Goal: Information Seeking & Learning: Learn about a topic

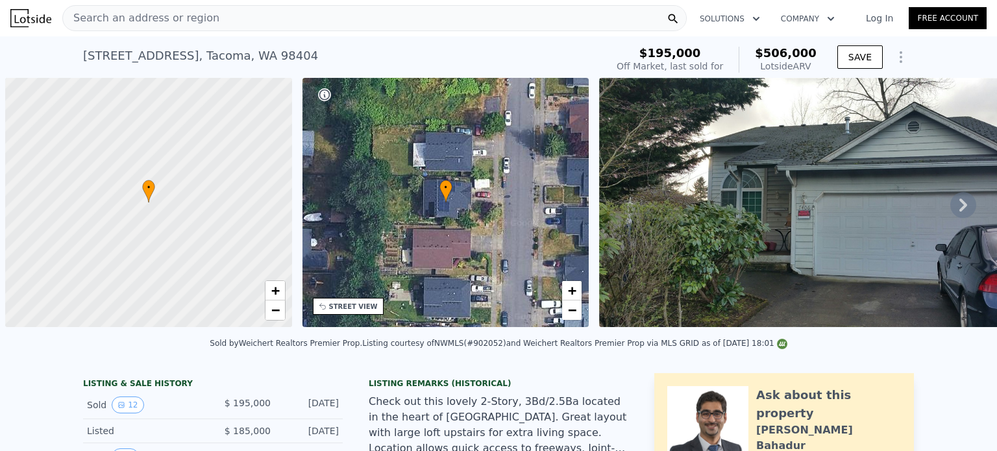
scroll to position [0, 5]
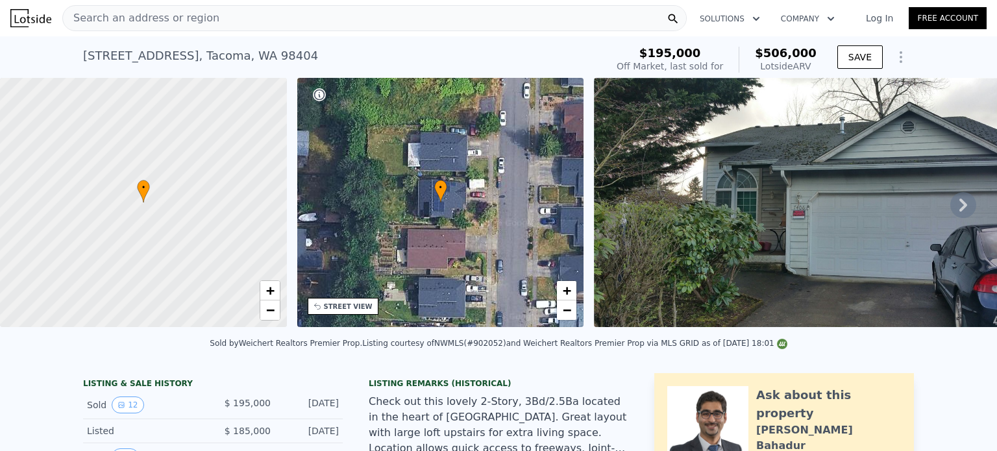
click at [127, 21] on span "Search an address or region" at bounding box center [141, 18] width 156 height 16
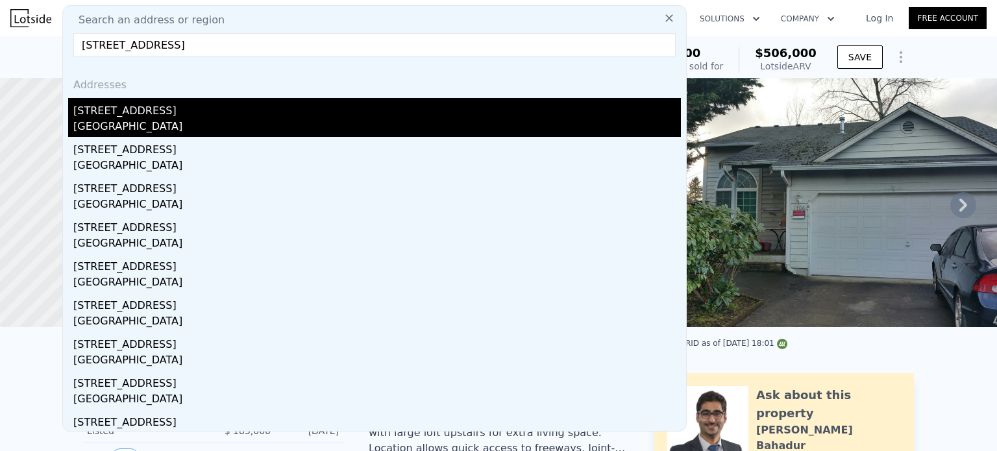
type input "[STREET_ADDRESS]"
click at [113, 107] on div "[STREET_ADDRESS]" at bounding box center [377, 108] width 608 height 21
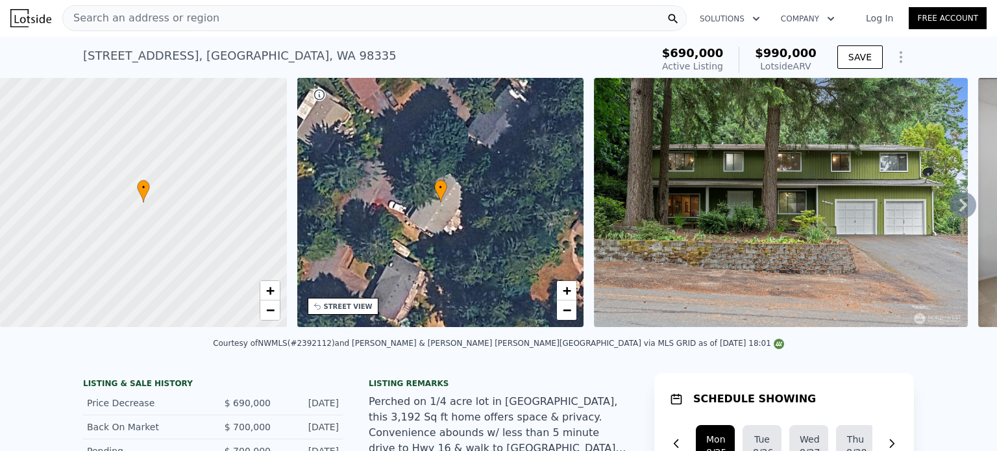
click at [77, 53] on div "[STREET_ADDRESS] Active at $690k (~ARV $990k ) $690,000 Active Listing $990,000…" at bounding box center [498, 57] width 997 height 42
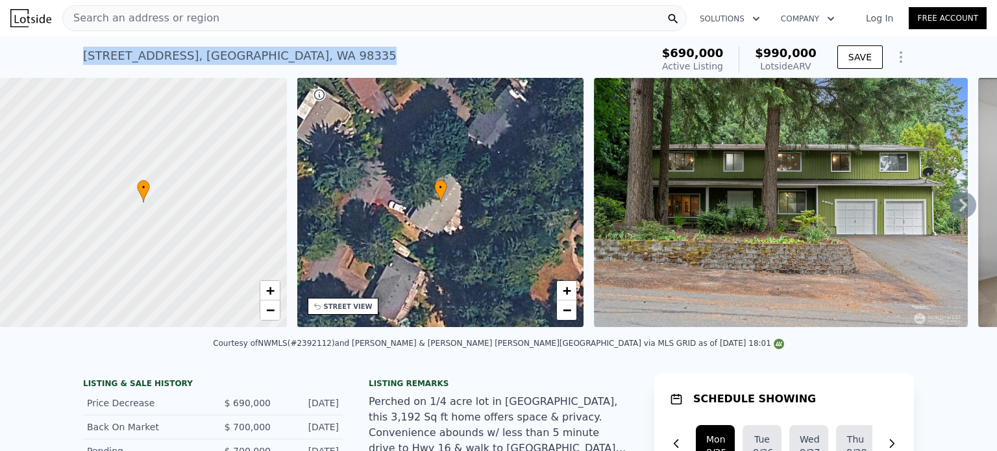
drag, startPoint x: 77, startPoint y: 54, endPoint x: 325, endPoint y: 59, distance: 247.4
click at [325, 59] on div "[STREET_ADDRESS] Active at $690k (~ARV $990k ) $690,000 Active Listing $990,000…" at bounding box center [498, 57] width 997 height 42
copy div "[STREET_ADDRESS]"
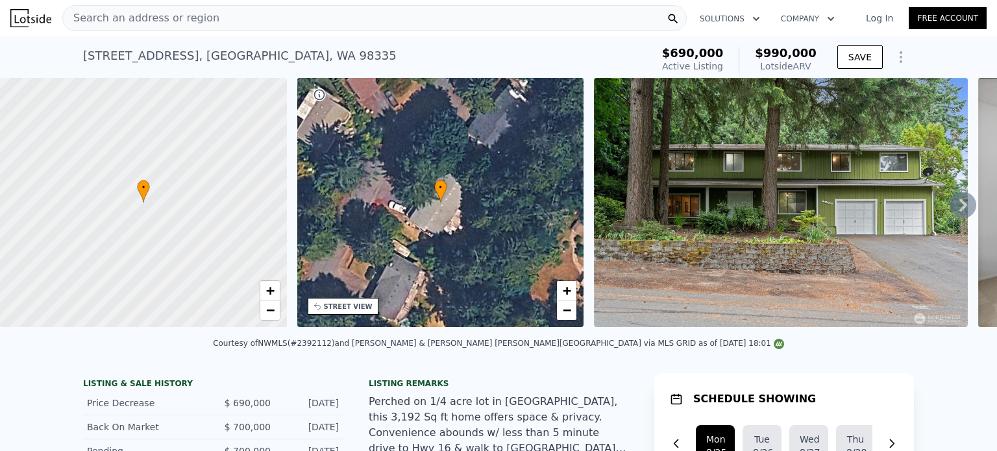
click at [236, 62] on div "[STREET_ADDRESS]" at bounding box center [240, 56] width 314 height 18
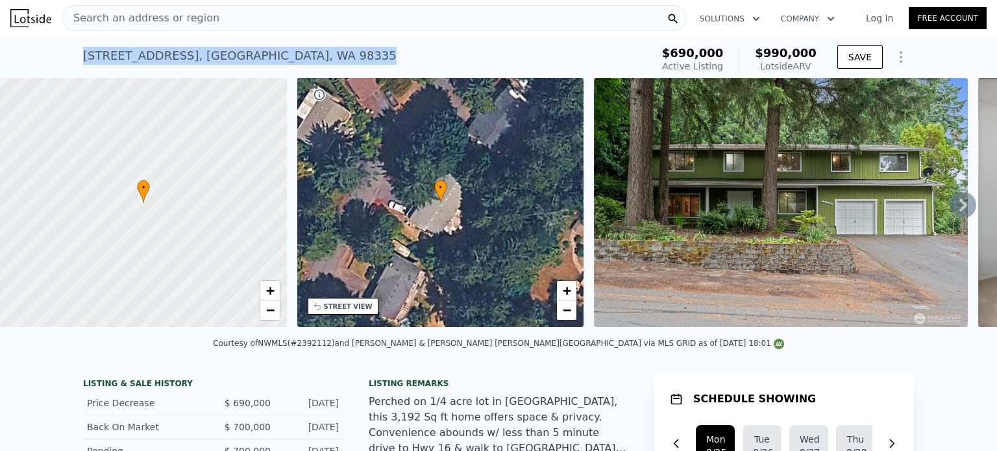
click at [236, 62] on div "[STREET_ADDRESS]" at bounding box center [240, 56] width 314 height 18
copy div "[STREET_ADDRESS] Active at $690k (~ARV $990k )"
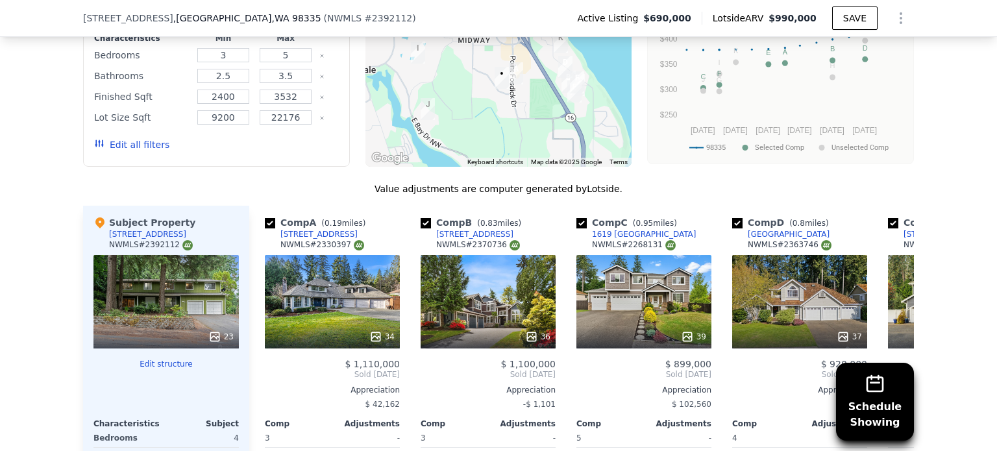
scroll to position [1358, 0]
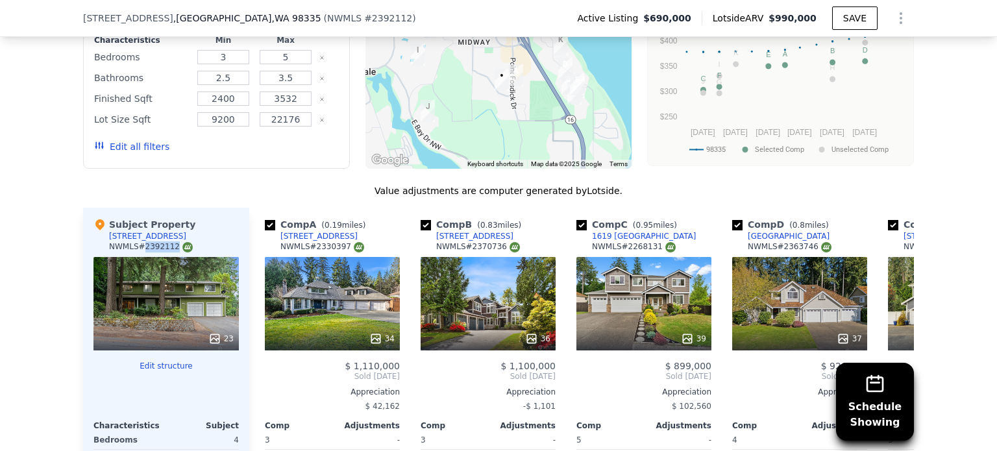
drag, startPoint x: 137, startPoint y: 251, endPoint x: 162, endPoint y: 252, distance: 25.3
click at [162, 252] on div "NWMLS # 2392112" at bounding box center [151, 246] width 84 height 11
copy div "2392112"
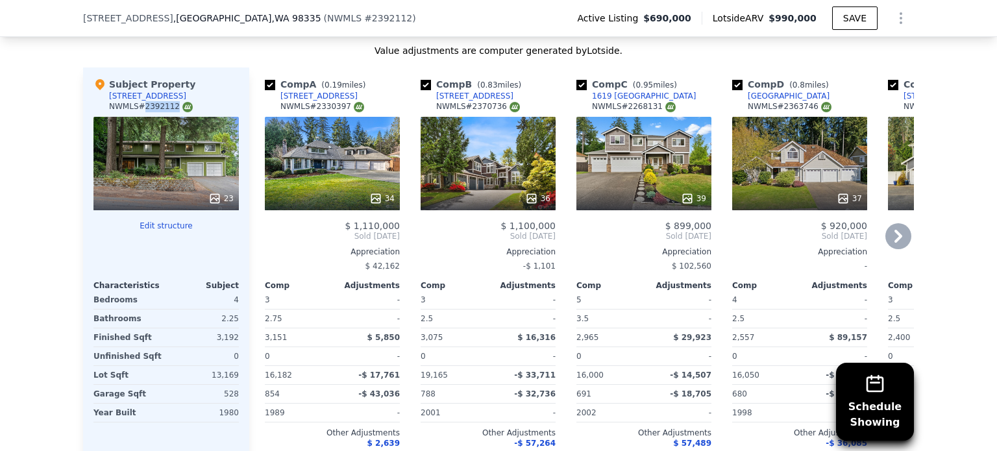
scroll to position [1428, 0]
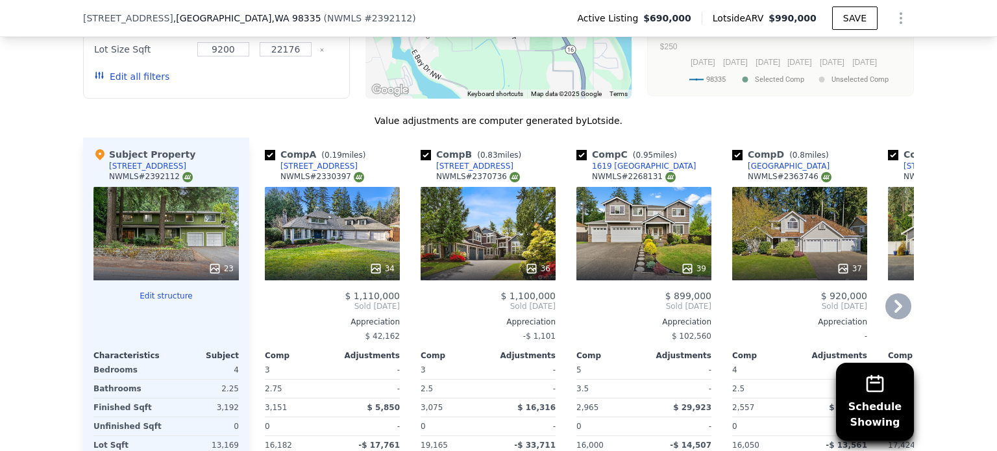
click at [332, 232] on div "34" at bounding box center [332, 233] width 135 height 93
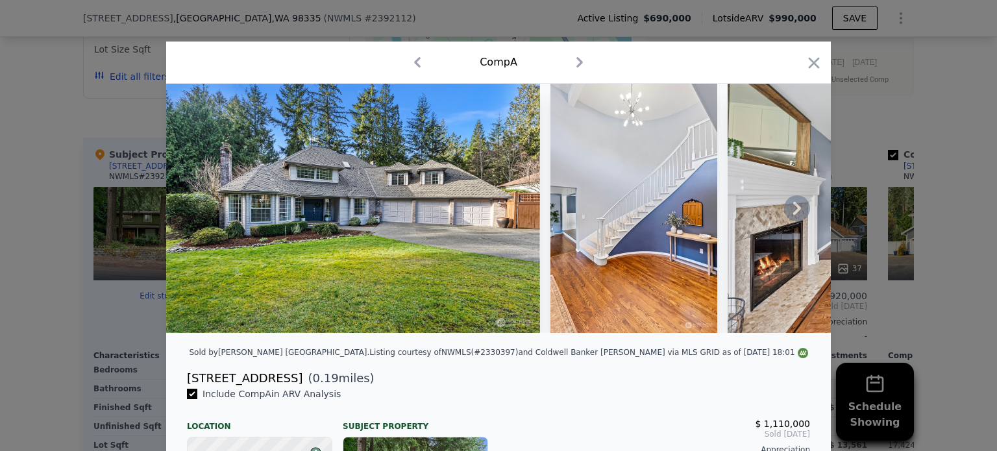
click at [799, 215] on icon at bounding box center [797, 208] width 26 height 26
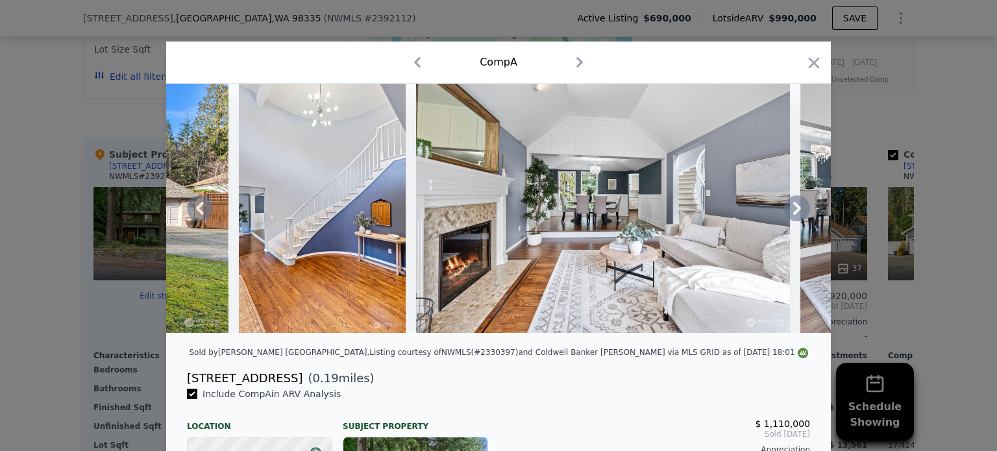
click at [791, 214] on icon at bounding box center [797, 208] width 26 height 26
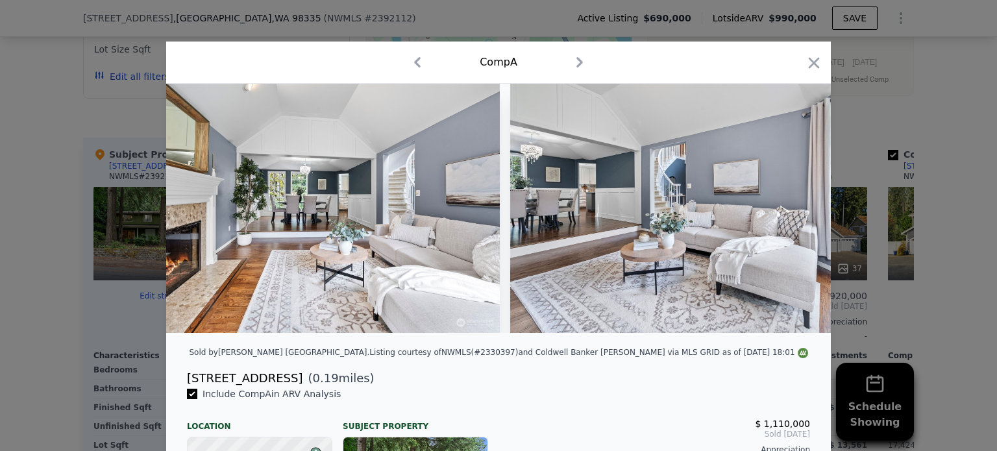
scroll to position [0, 623]
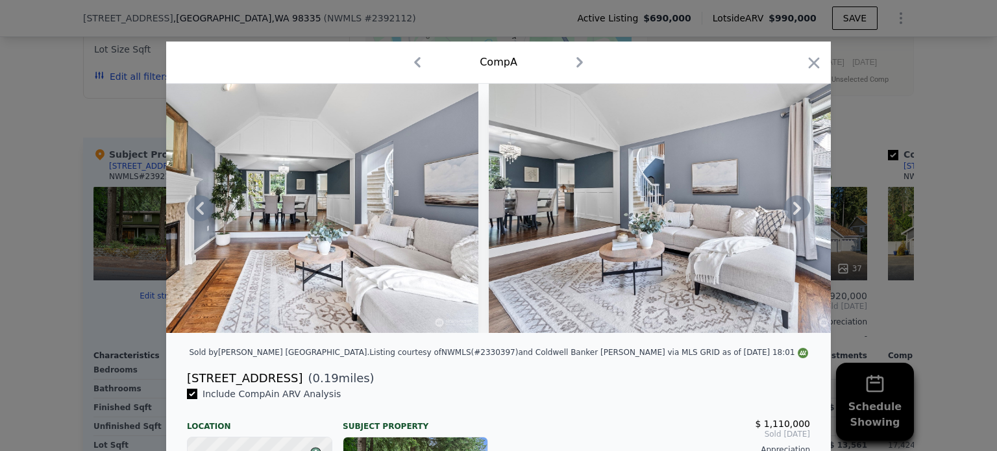
click at [796, 216] on icon at bounding box center [797, 208] width 26 height 26
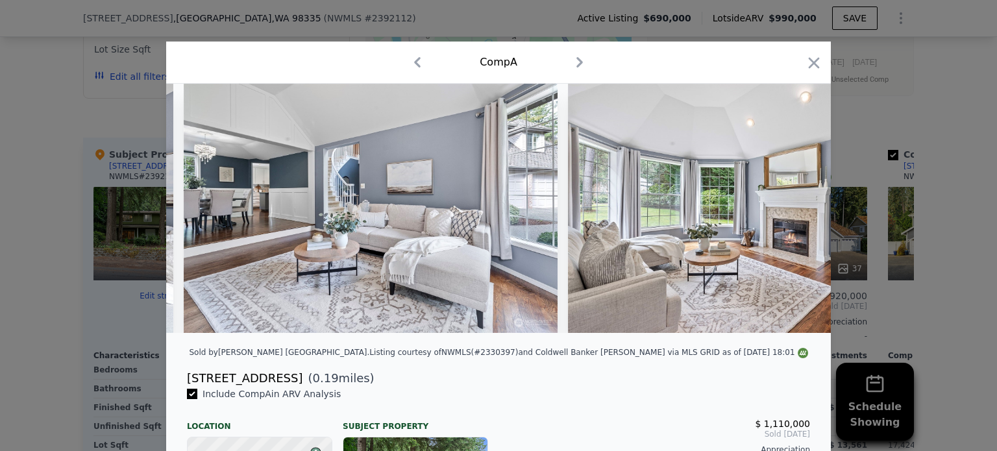
scroll to position [0, 935]
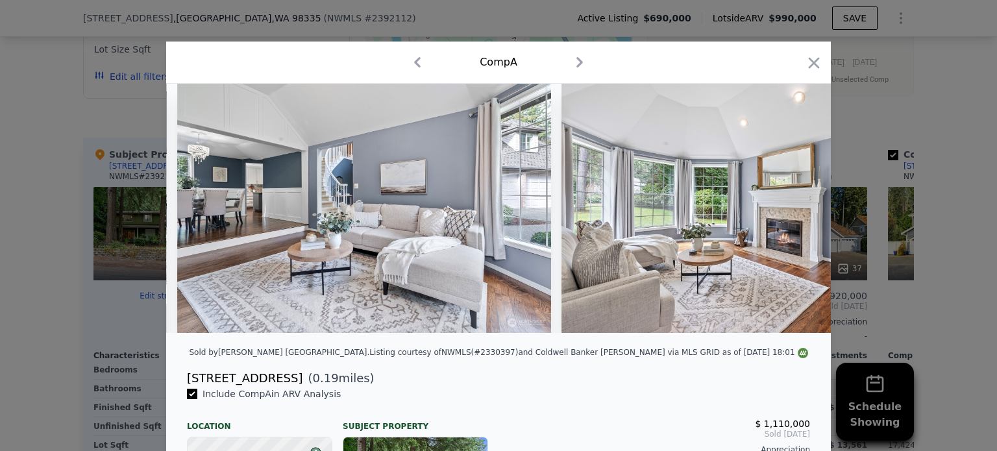
click at [796, 216] on div at bounding box center [498, 208] width 665 height 249
click at [796, 216] on icon at bounding box center [797, 208] width 26 height 26
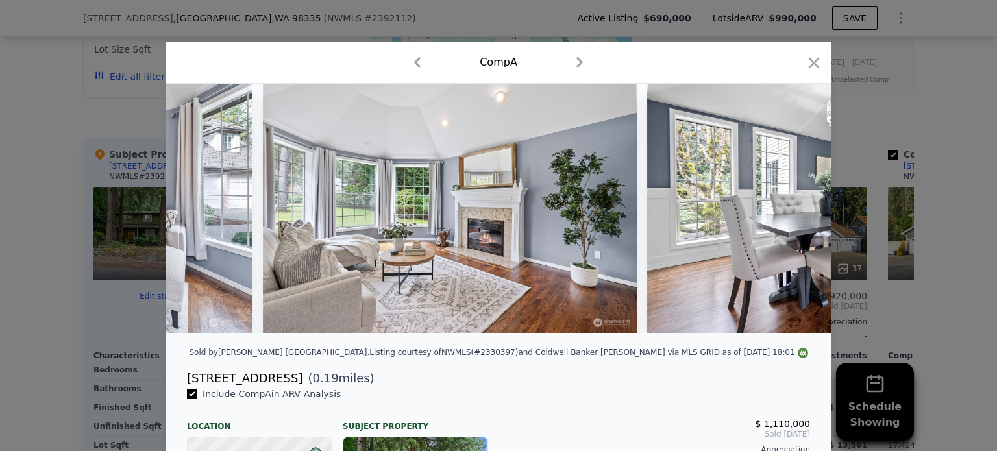
scroll to position [0, 1246]
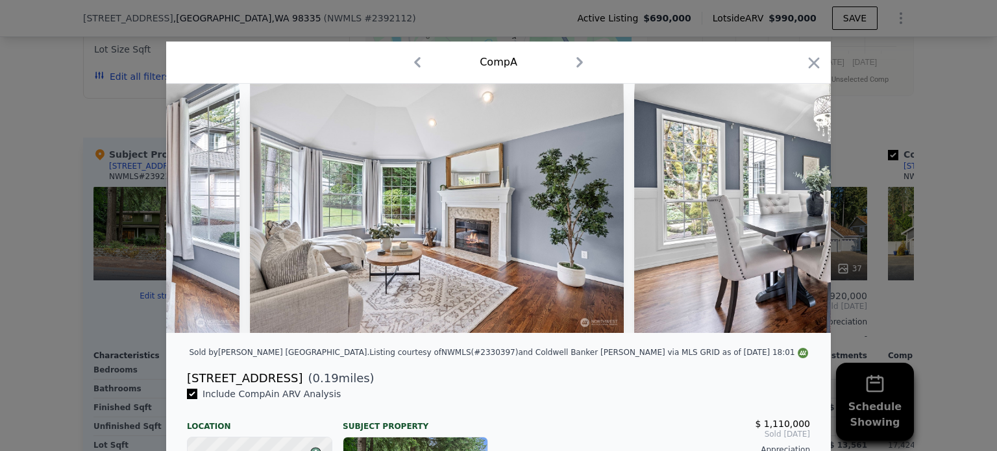
click at [796, 216] on img at bounding box center [821, 208] width 374 height 249
click at [796, 211] on icon at bounding box center [797, 208] width 26 height 26
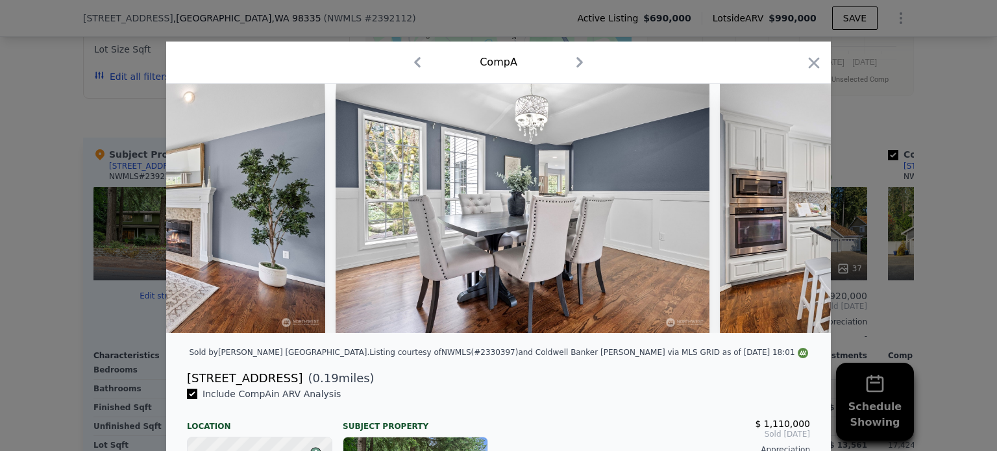
scroll to position [0, 1558]
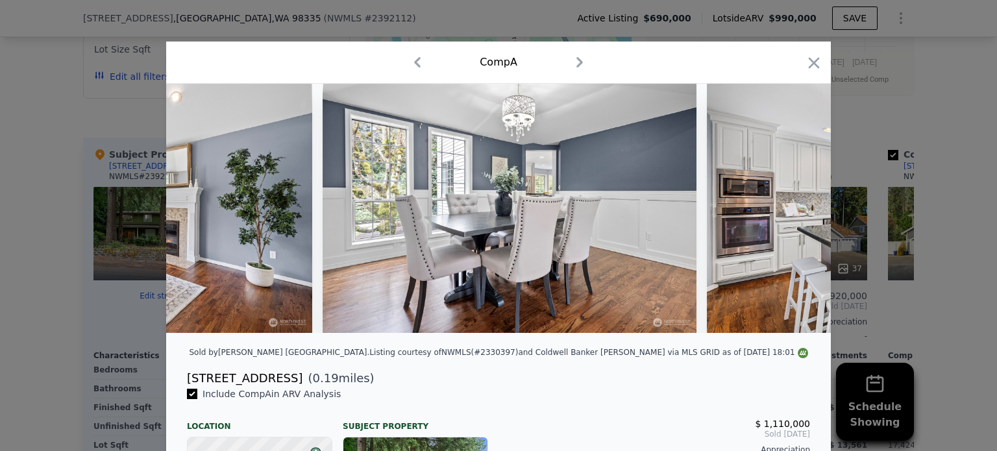
click at [788, 207] on img at bounding box center [894, 208] width 374 height 249
click at [792, 212] on icon at bounding box center [797, 208] width 26 height 26
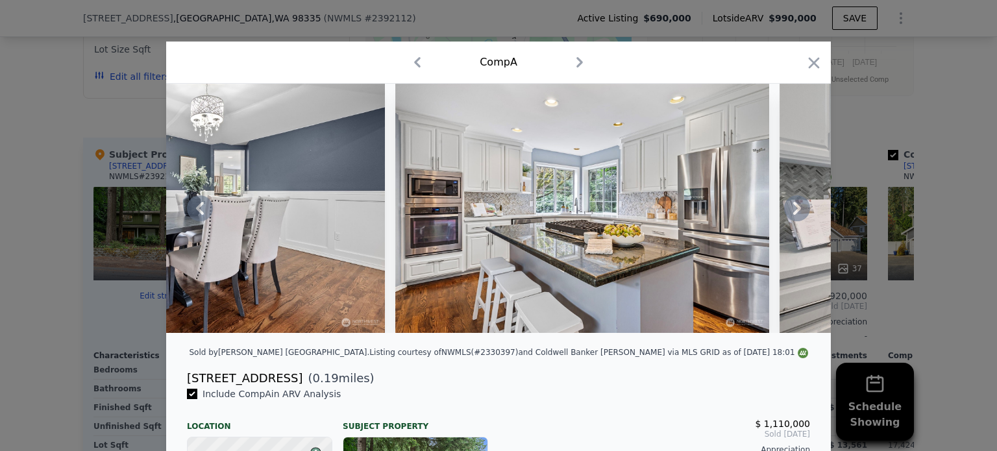
click at [792, 208] on icon at bounding box center [797, 208] width 26 height 26
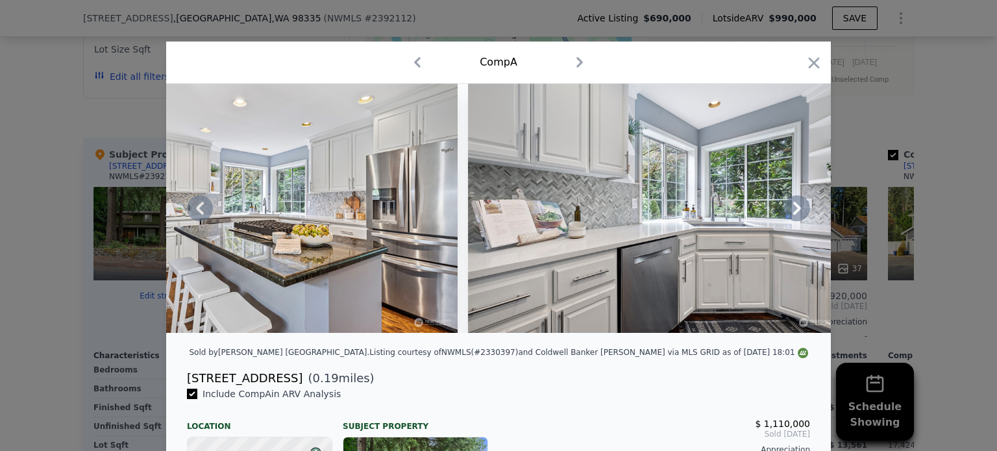
click at [789, 211] on icon at bounding box center [797, 208] width 26 height 26
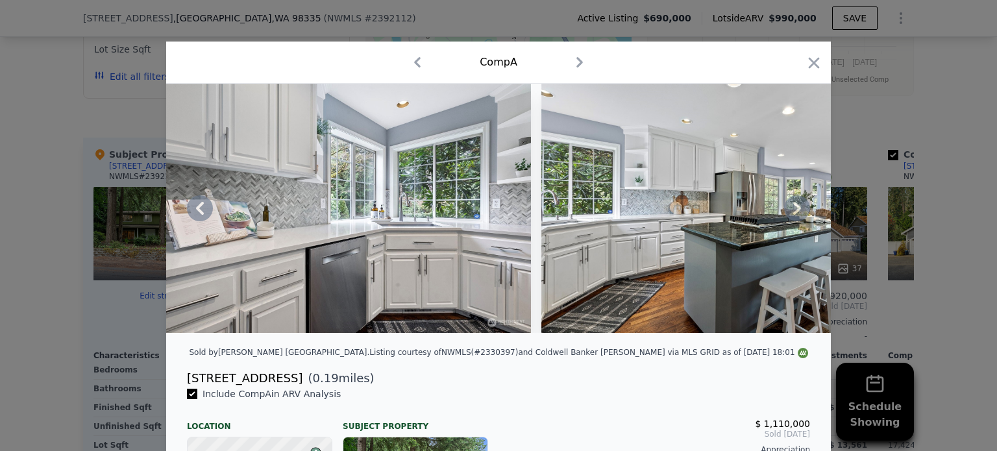
click at [789, 211] on icon at bounding box center [797, 208] width 26 height 26
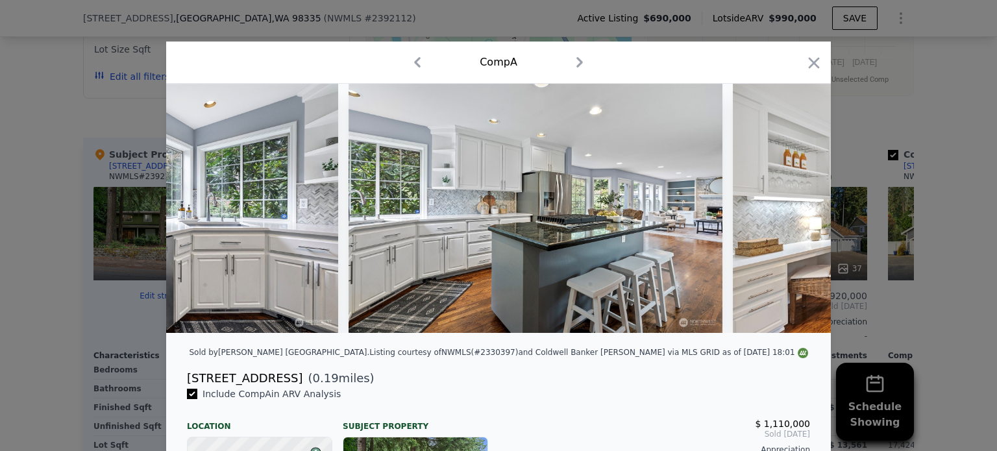
scroll to position [0, 2804]
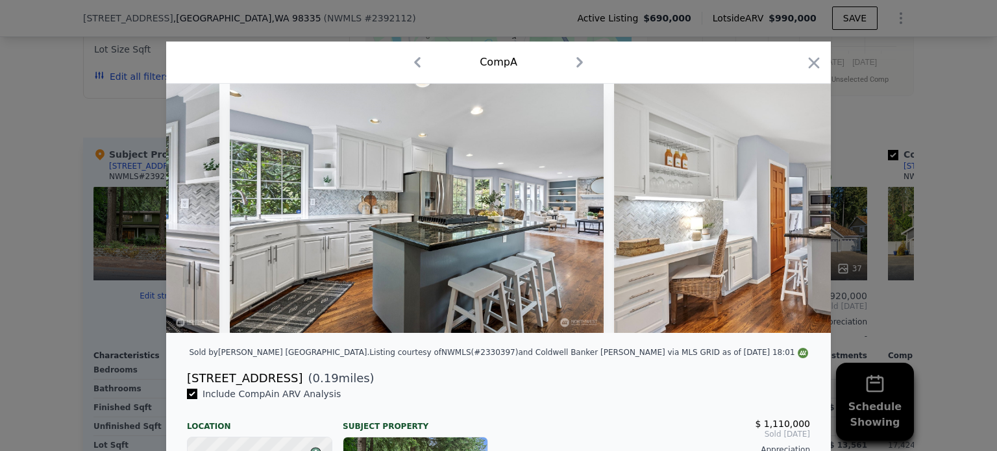
click at [789, 211] on img at bounding box center [801, 208] width 374 height 249
click at [793, 217] on icon at bounding box center [797, 208] width 26 height 26
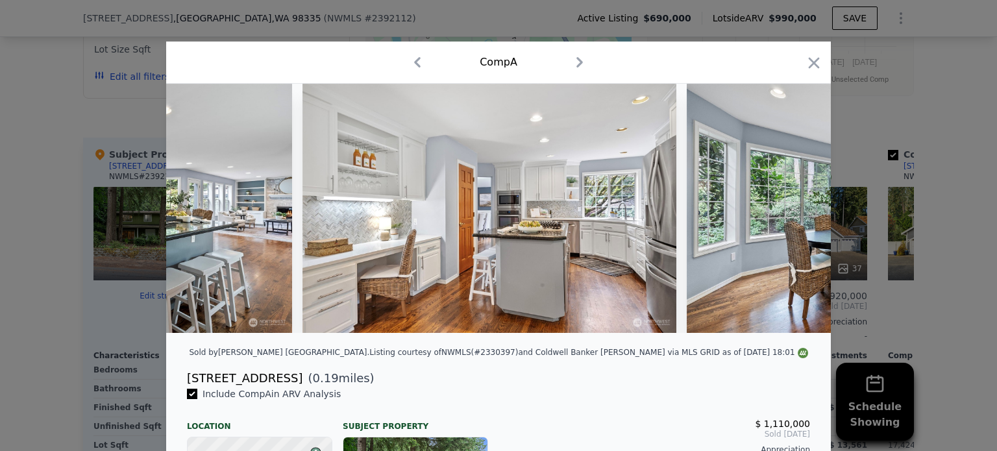
click at [793, 214] on img at bounding box center [874, 208] width 374 height 249
click at [793, 214] on icon at bounding box center [797, 208] width 8 height 13
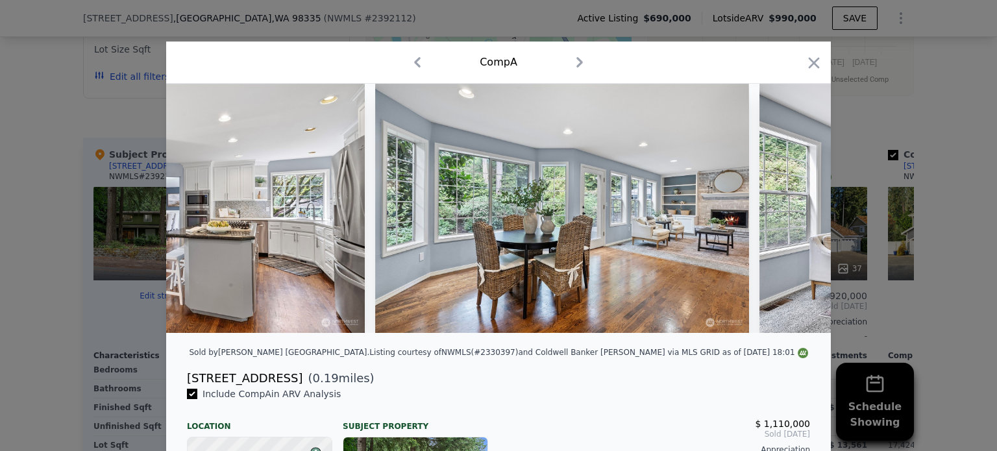
click at [793, 207] on img at bounding box center [946, 208] width 374 height 249
click at [793, 207] on icon at bounding box center [797, 208] width 26 height 26
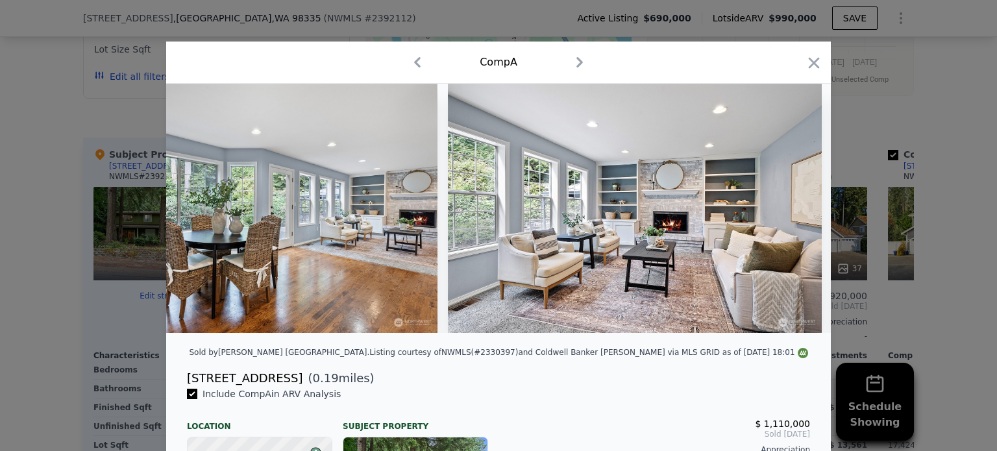
click at [789, 215] on img at bounding box center [635, 208] width 374 height 249
click at [789, 215] on icon at bounding box center [797, 208] width 26 height 26
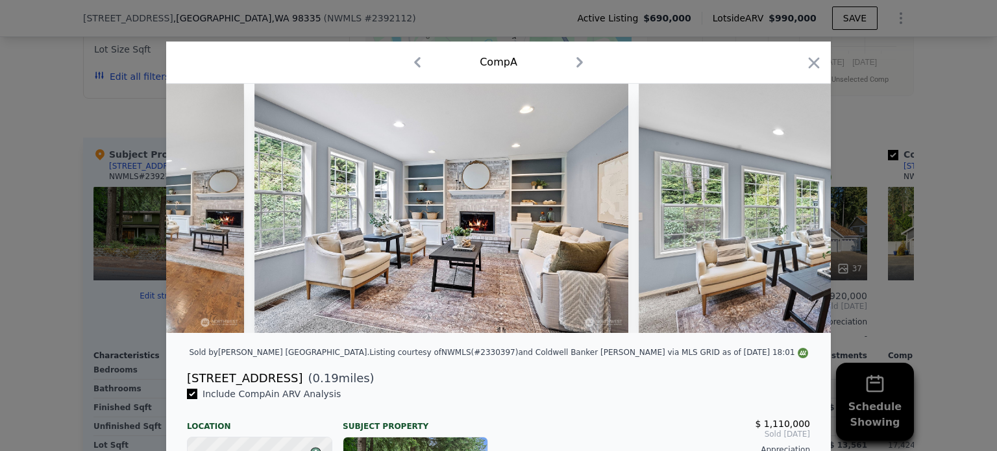
scroll to position [0, 4051]
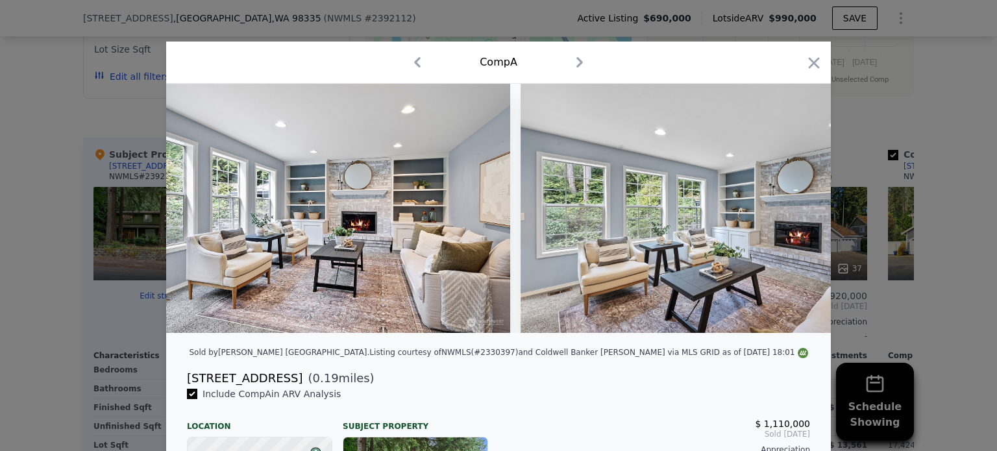
click at [789, 215] on div at bounding box center [498, 208] width 665 height 249
click at [789, 215] on icon at bounding box center [797, 208] width 26 height 26
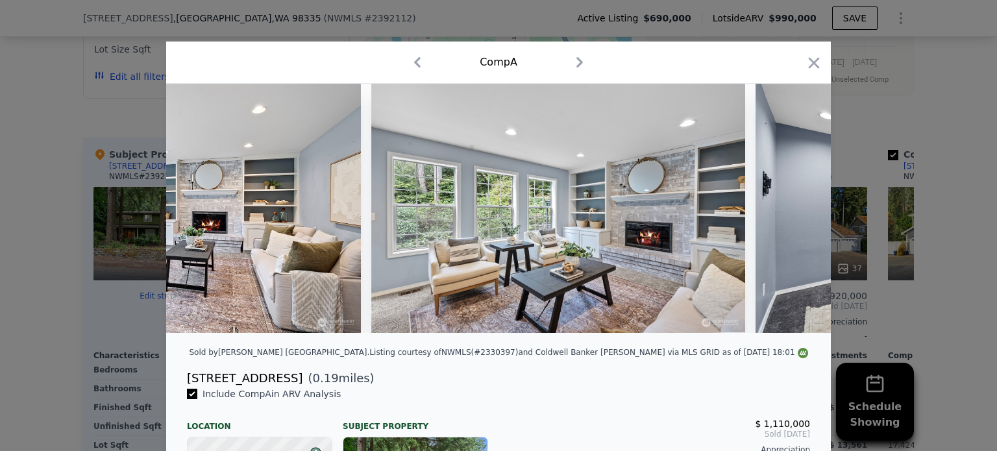
scroll to position [0, 4362]
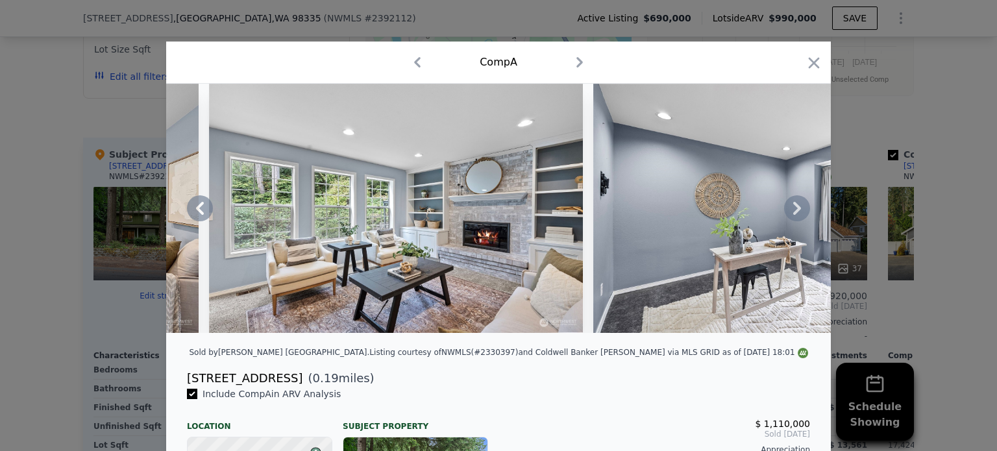
click at [789, 215] on div at bounding box center [498, 208] width 665 height 249
click at [795, 208] on icon at bounding box center [797, 208] width 26 height 26
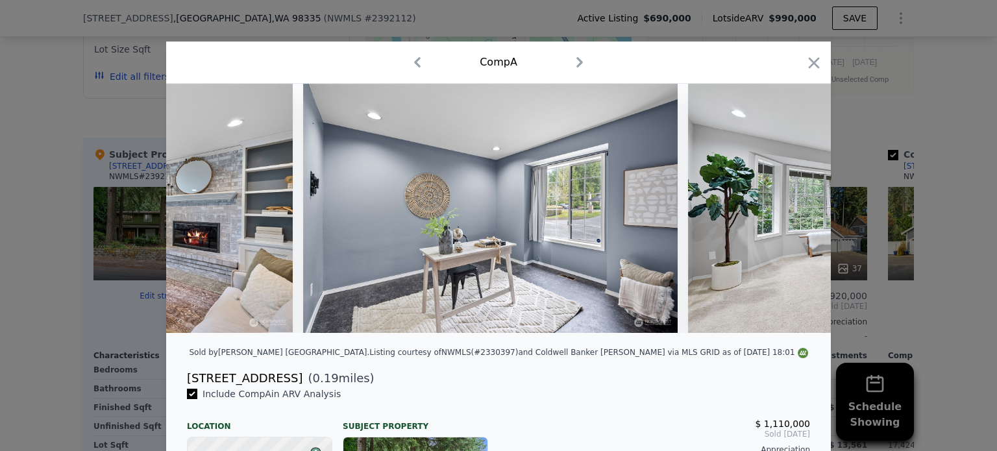
scroll to position [0, 4674]
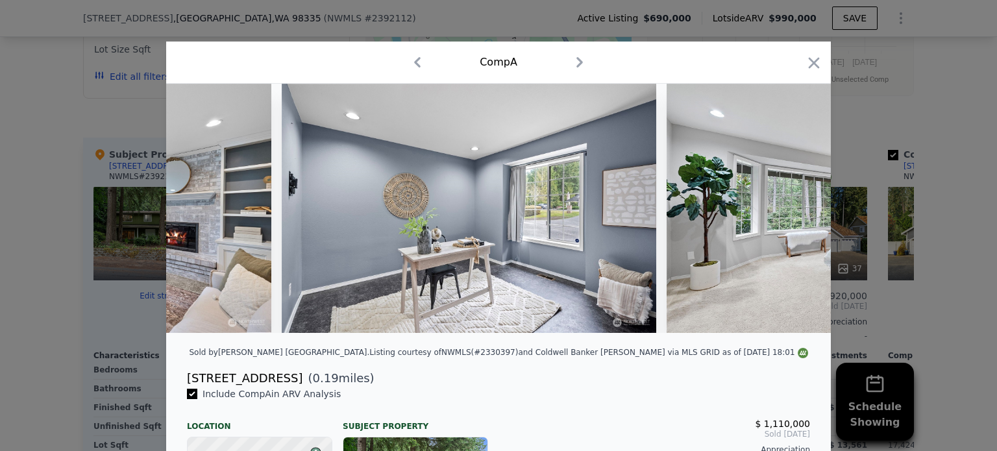
click at [796, 204] on div at bounding box center [498, 208] width 665 height 249
click at [796, 204] on icon at bounding box center [797, 208] width 26 height 26
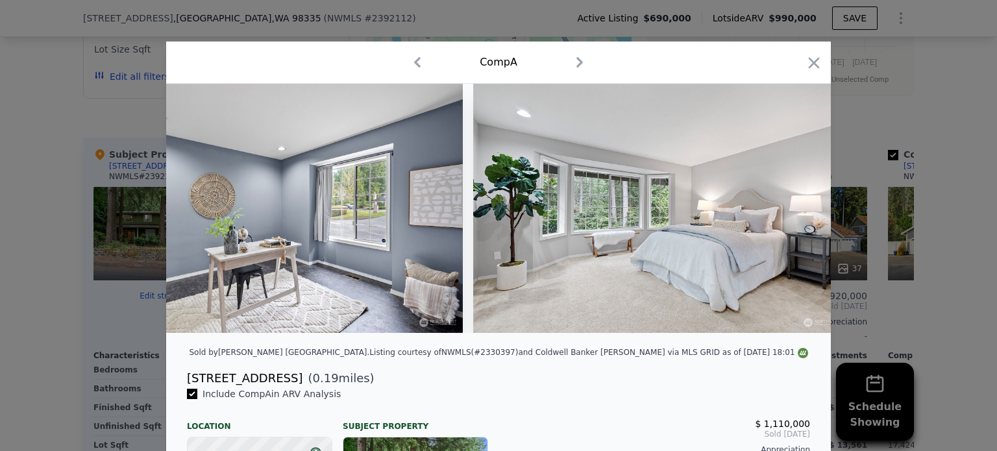
scroll to position [0, 4985]
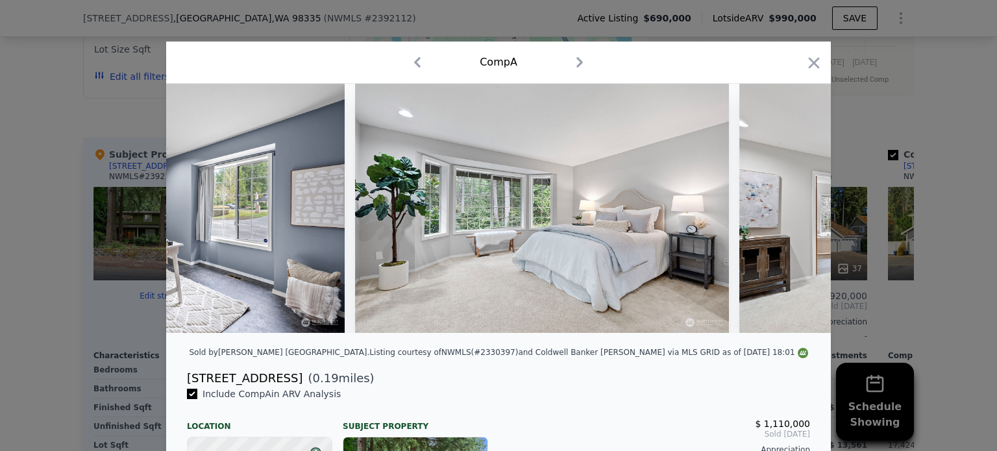
click at [796, 204] on div at bounding box center [498, 208] width 665 height 249
click at [16, 315] on div at bounding box center [498, 225] width 997 height 451
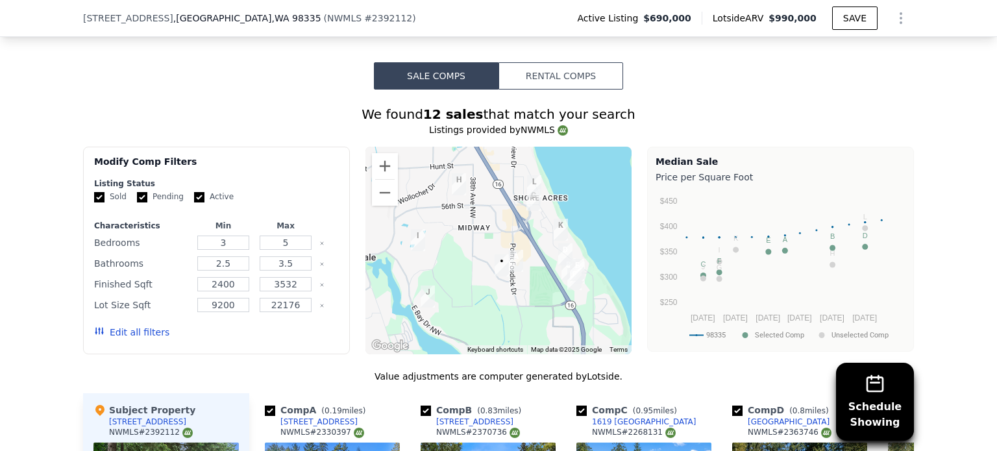
scroll to position [1168, 0]
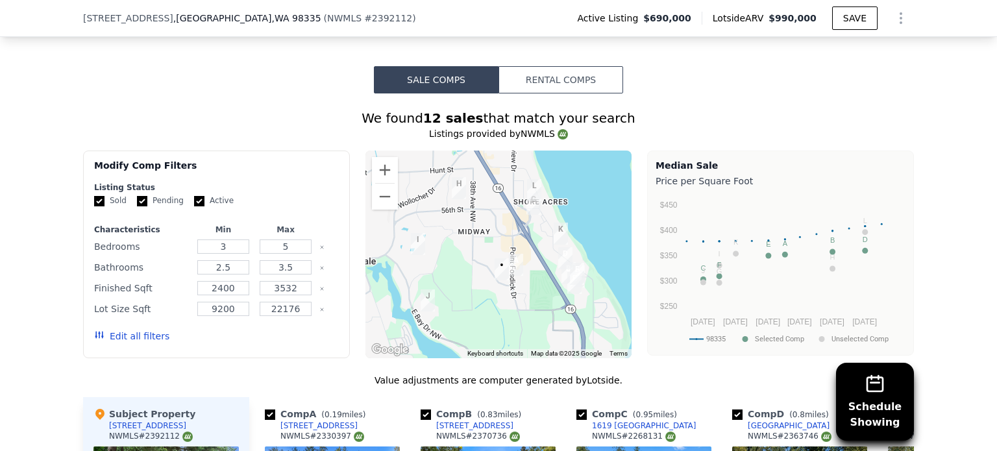
click at [509, 267] on img "4210 29th Ave" at bounding box center [516, 265] width 25 height 32
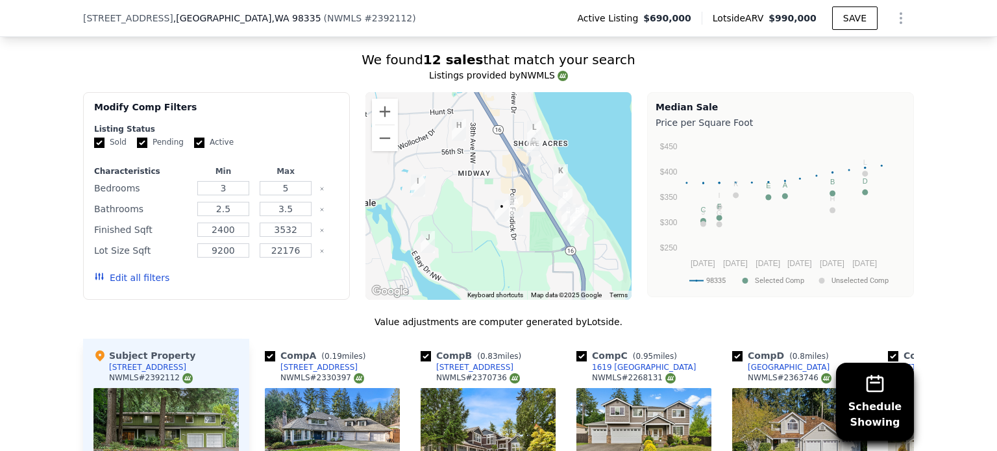
scroll to position [1233, 0]
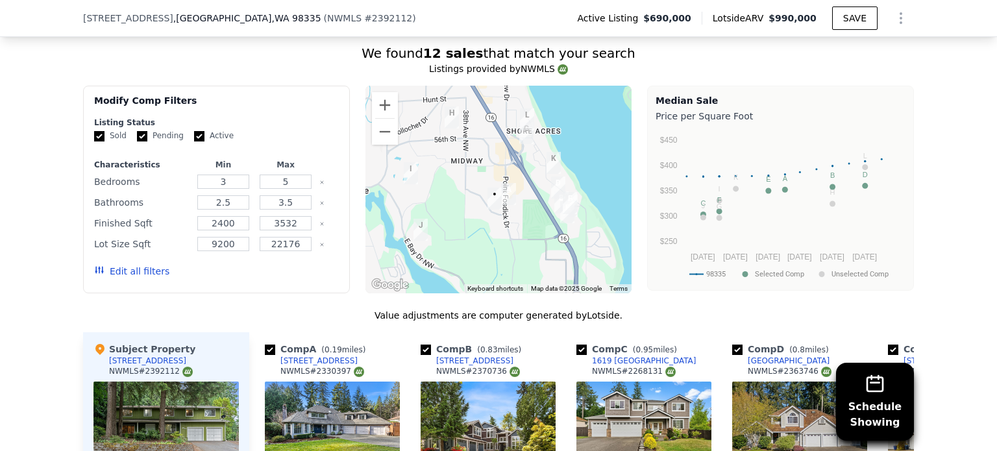
drag, startPoint x: 523, startPoint y: 239, endPoint x: 513, endPoint y: 232, distance: 11.6
click at [513, 232] on div at bounding box center [498, 190] width 267 height 208
click at [382, 105] on button "Zoom in" at bounding box center [385, 105] width 26 height 26
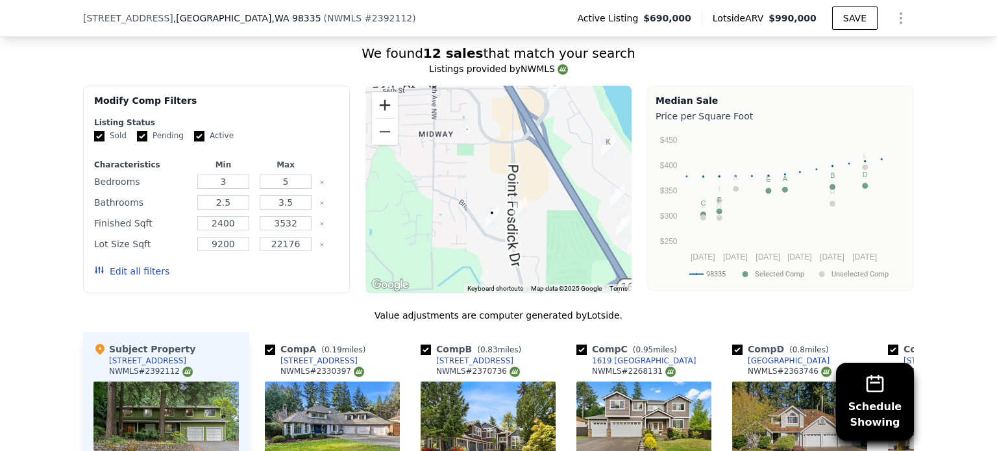
click at [382, 105] on button "Zoom in" at bounding box center [385, 105] width 26 height 26
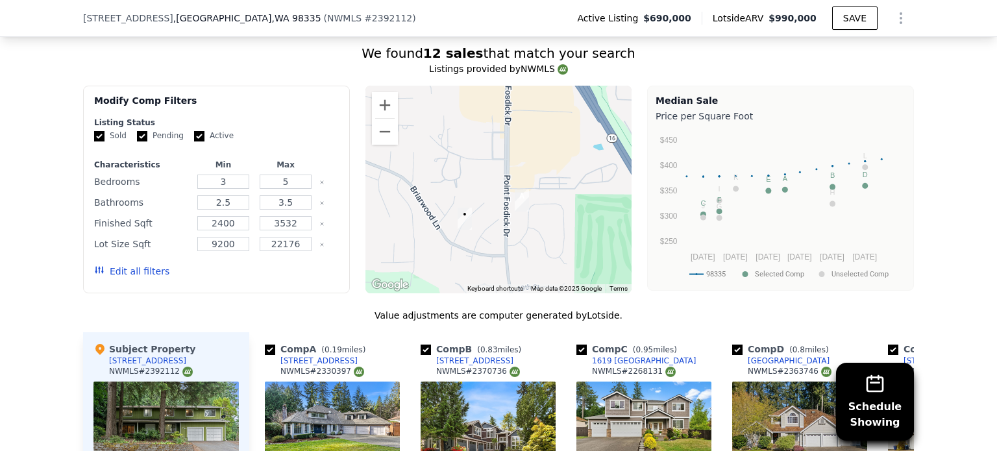
drag, startPoint x: 519, startPoint y: 246, endPoint x: 499, endPoint y: 206, distance: 45.0
click at [499, 206] on div at bounding box center [498, 190] width 267 height 208
click at [382, 124] on button "Zoom out" at bounding box center [385, 132] width 26 height 26
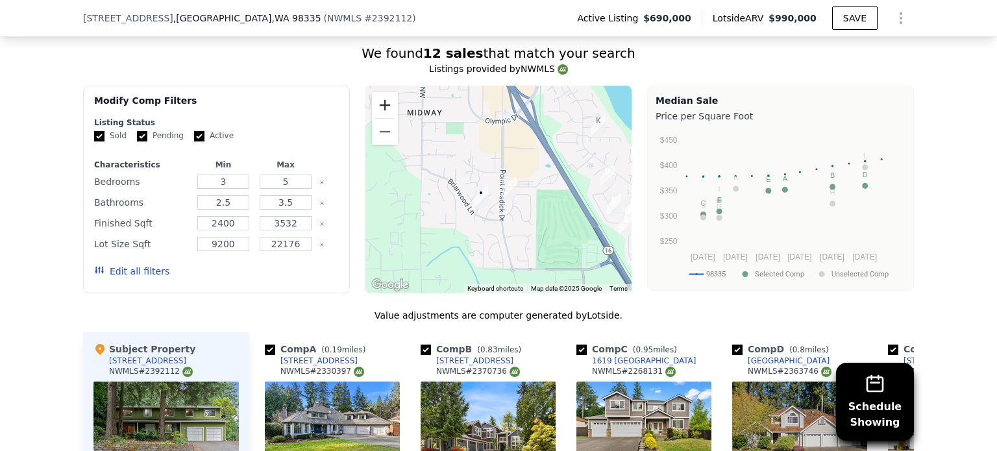
click at [375, 102] on button "Zoom in" at bounding box center [385, 105] width 26 height 26
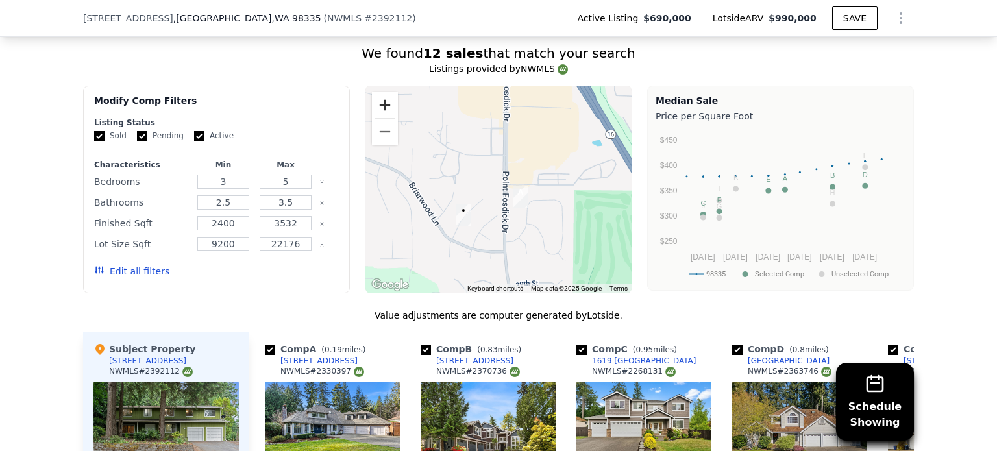
click at [375, 102] on button "Zoom in" at bounding box center [385, 105] width 26 height 26
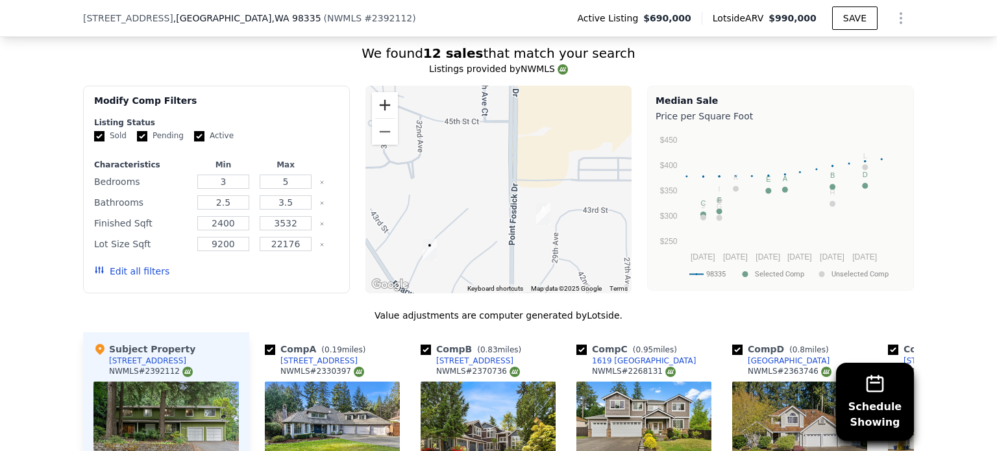
click at [375, 102] on button "Zoom in" at bounding box center [385, 105] width 26 height 26
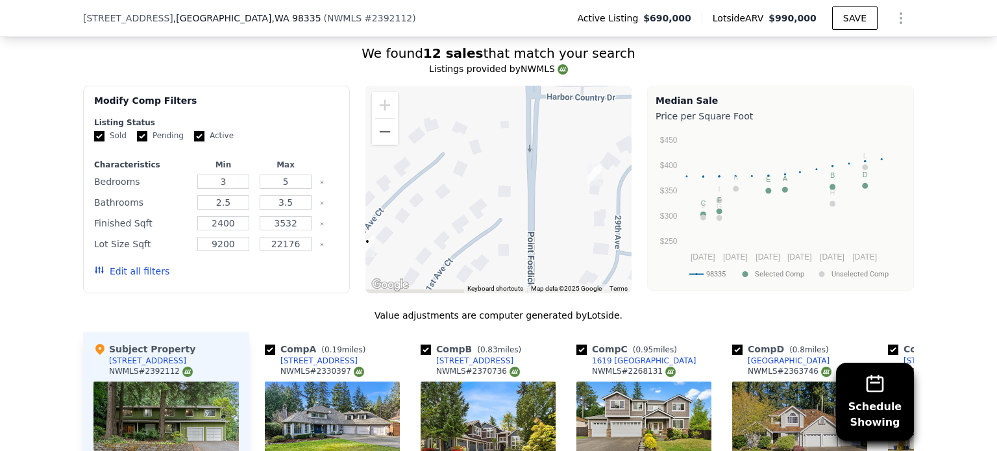
drag, startPoint x: 471, startPoint y: 206, endPoint x: 479, endPoint y: 99, distance: 107.4
click at [478, 99] on div at bounding box center [498, 190] width 267 height 208
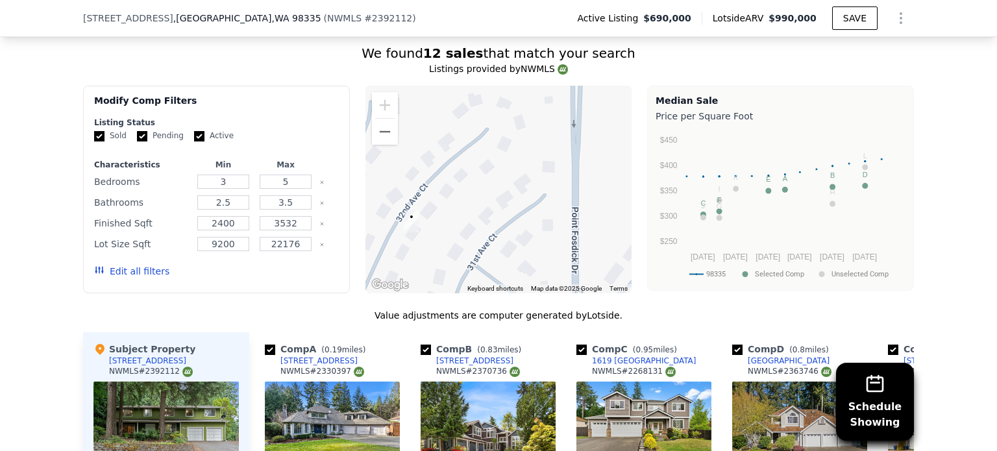
drag, startPoint x: 445, startPoint y: 204, endPoint x: 477, endPoint y: 215, distance: 33.7
click at [477, 215] on div at bounding box center [498, 190] width 267 height 208
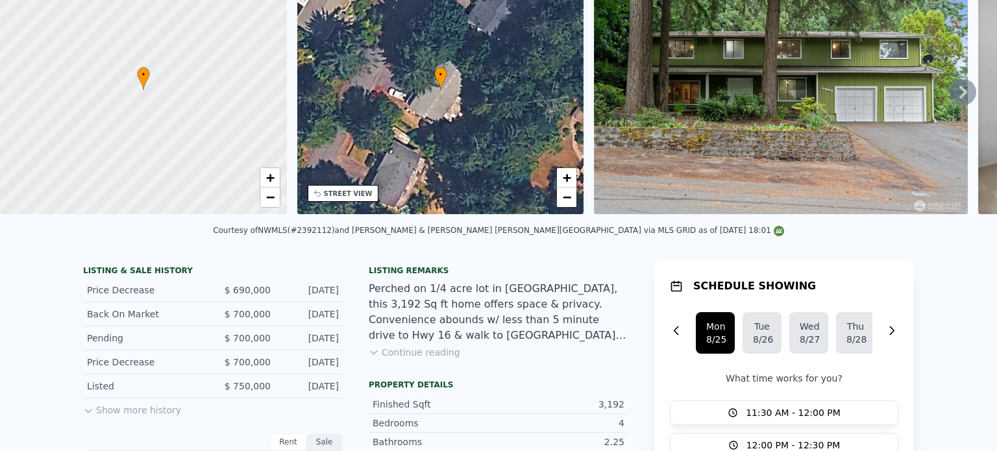
scroll to position [0, 0]
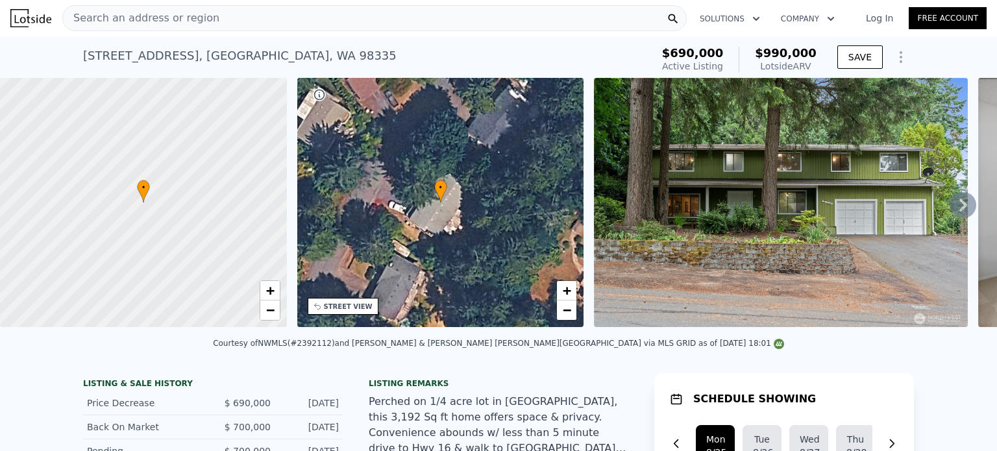
click at [953, 202] on icon at bounding box center [963, 205] width 26 height 26
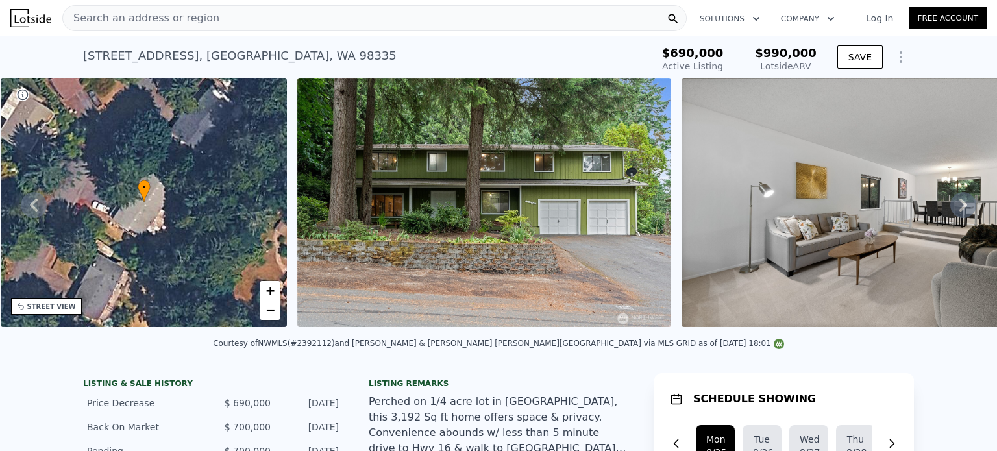
click at [953, 202] on icon at bounding box center [963, 205] width 26 height 26
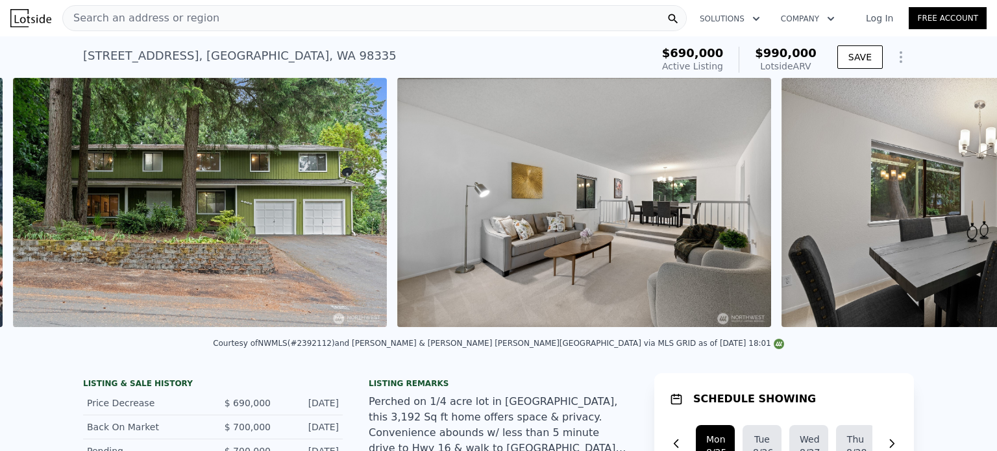
scroll to position [0, 594]
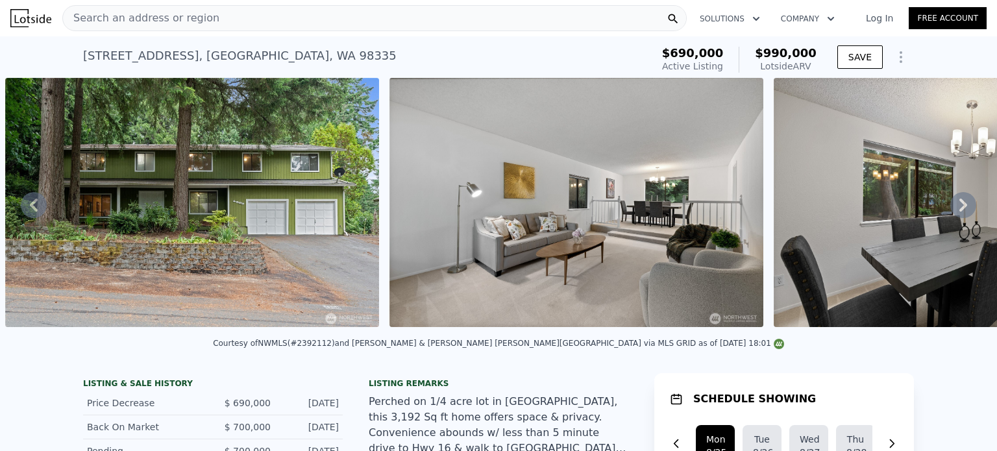
click at [950, 207] on icon at bounding box center [963, 205] width 26 height 26
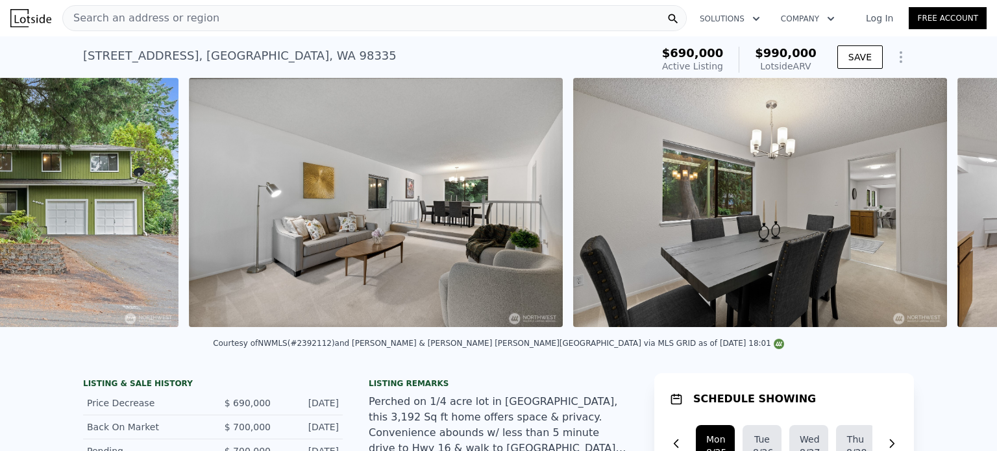
scroll to position [0, 978]
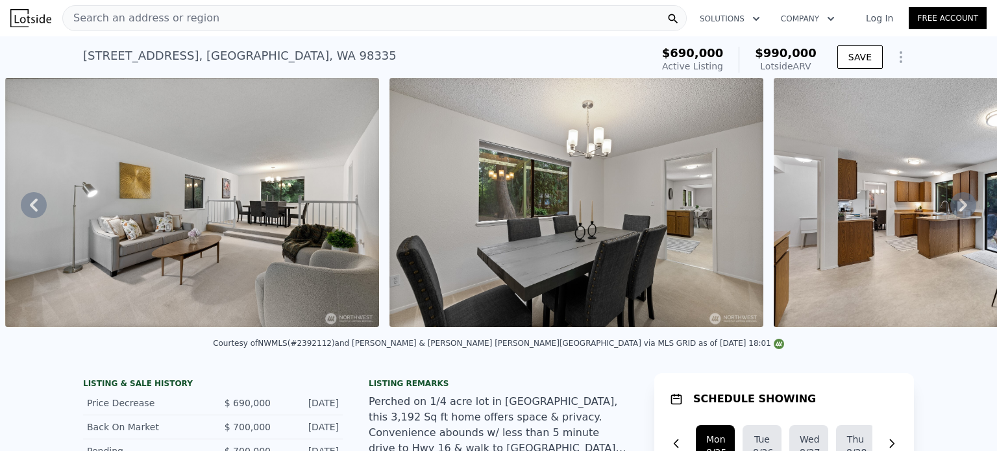
click at [950, 207] on icon at bounding box center [963, 205] width 26 height 26
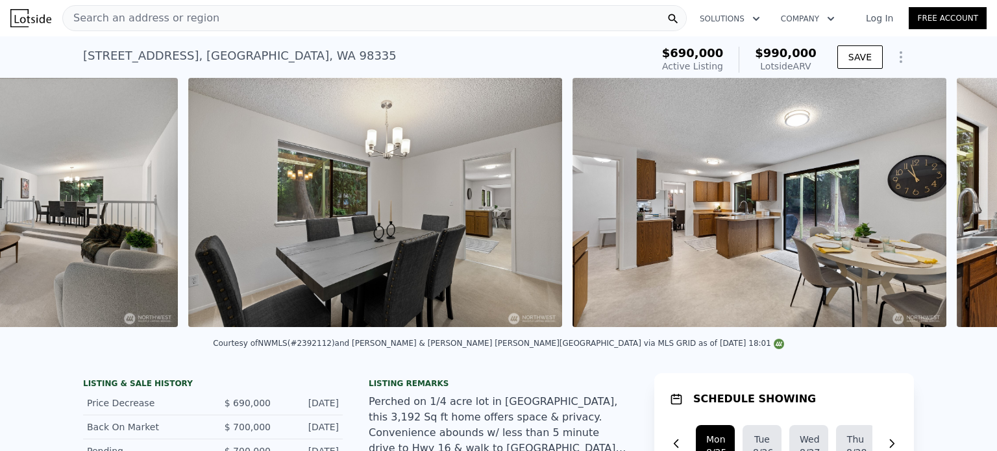
scroll to position [0, 1363]
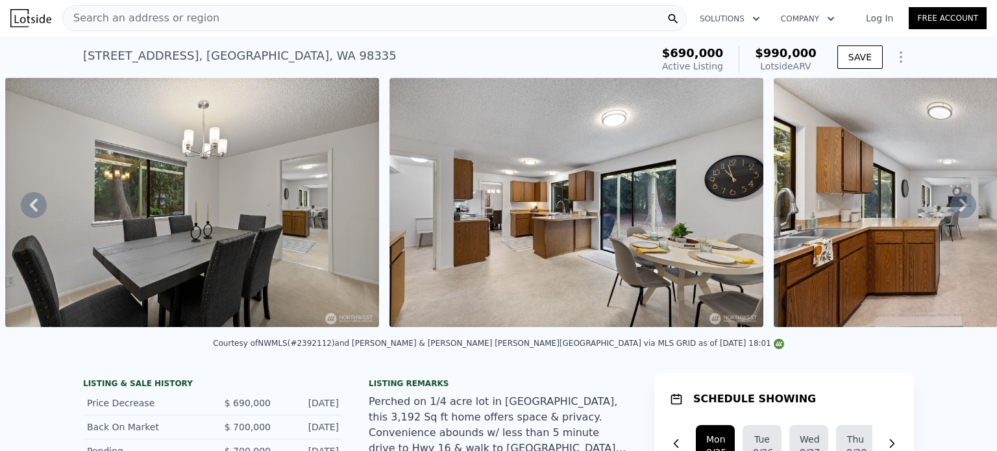
click at [957, 203] on icon at bounding box center [963, 205] width 26 height 26
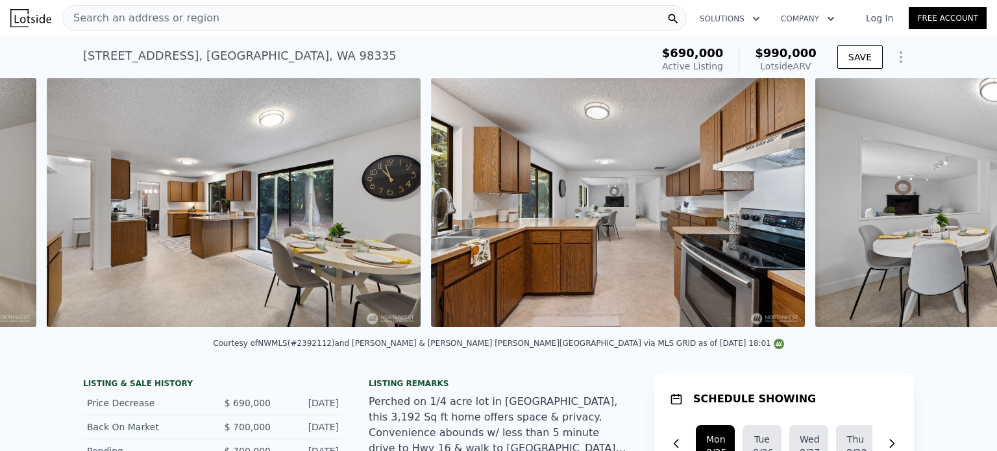
scroll to position [0, 1747]
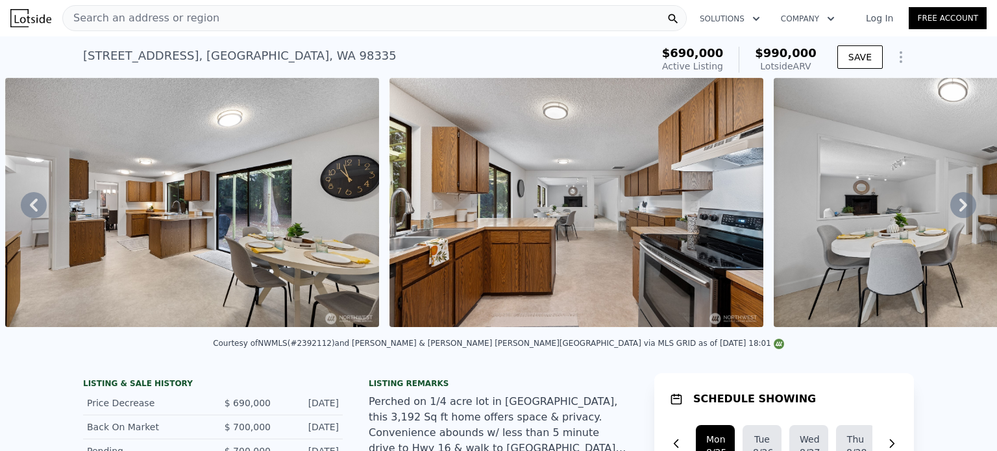
click at [959, 212] on icon at bounding box center [963, 205] width 8 height 13
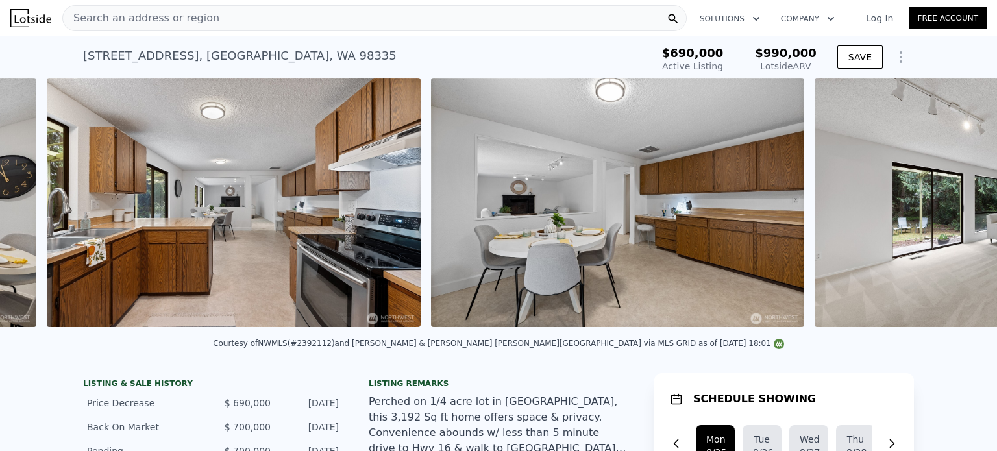
scroll to position [0, 2131]
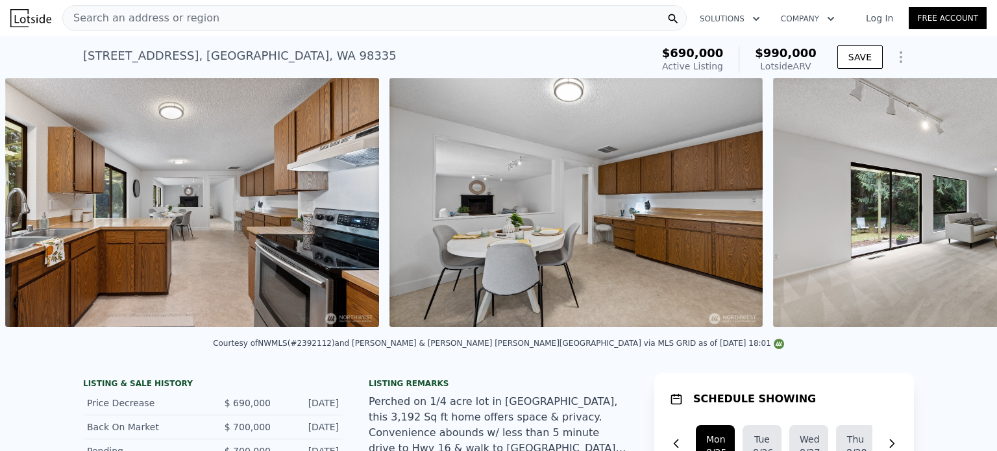
click at [951, 212] on div "• + − • + − STREET VIEW Loading... SATELLITE VIEW" at bounding box center [498, 205] width 997 height 254
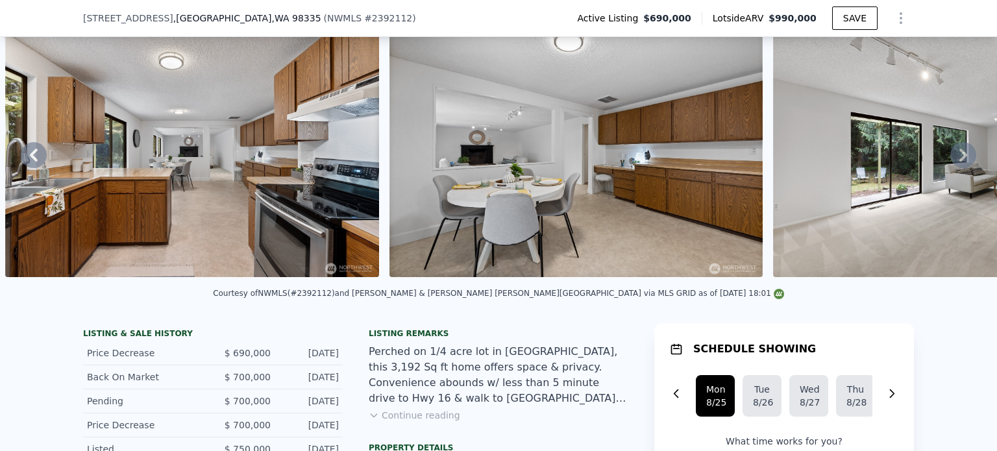
scroll to position [60, 0]
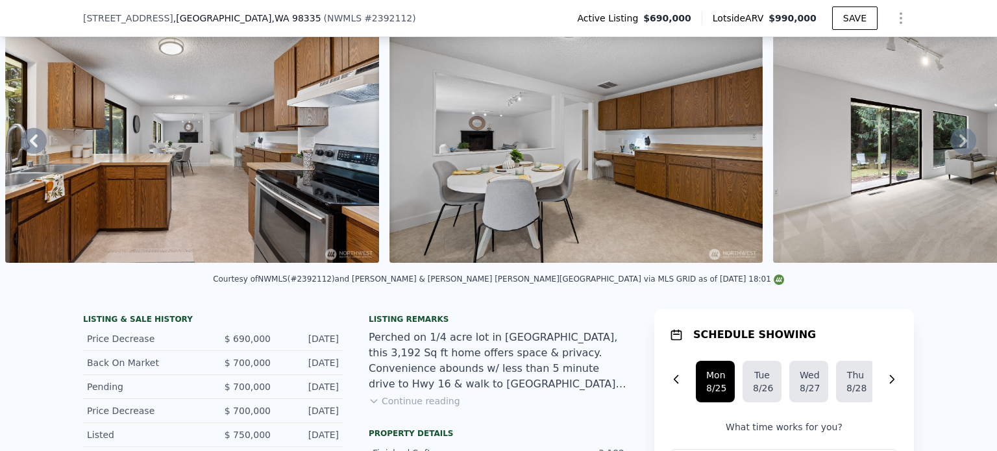
click at [23, 135] on img at bounding box center [192, 138] width 374 height 249
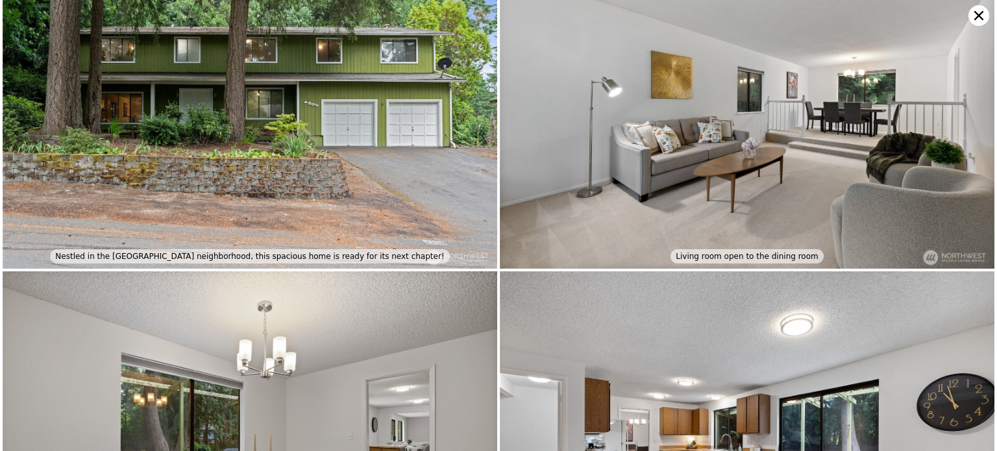
scroll to position [0, 0]
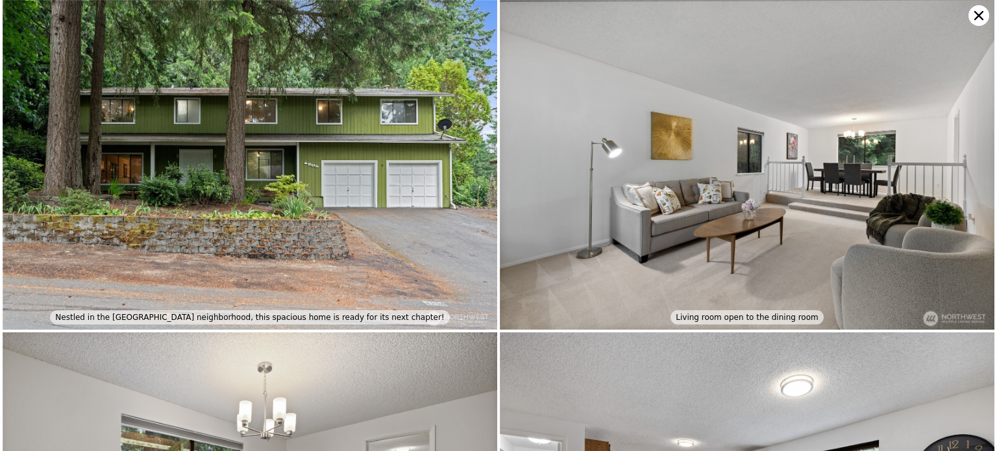
click at [974, 17] on icon at bounding box center [979, 15] width 21 height 21
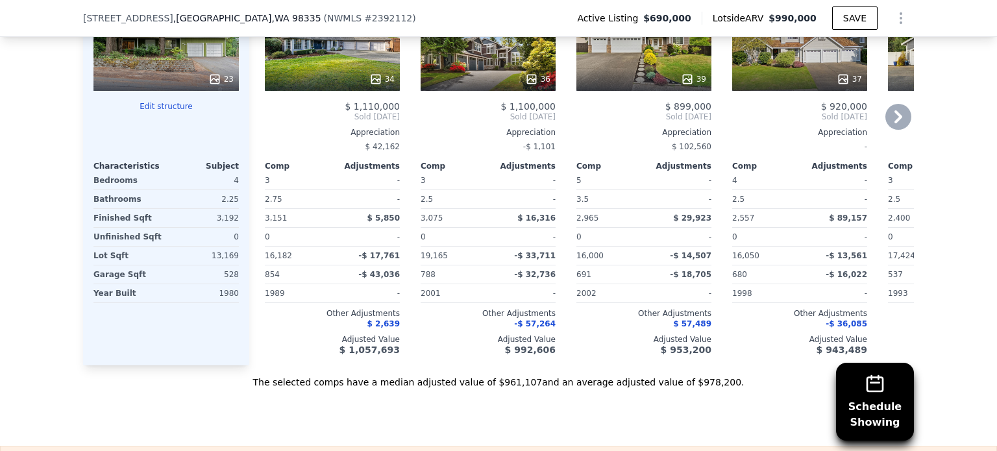
scroll to position [1553, 0]
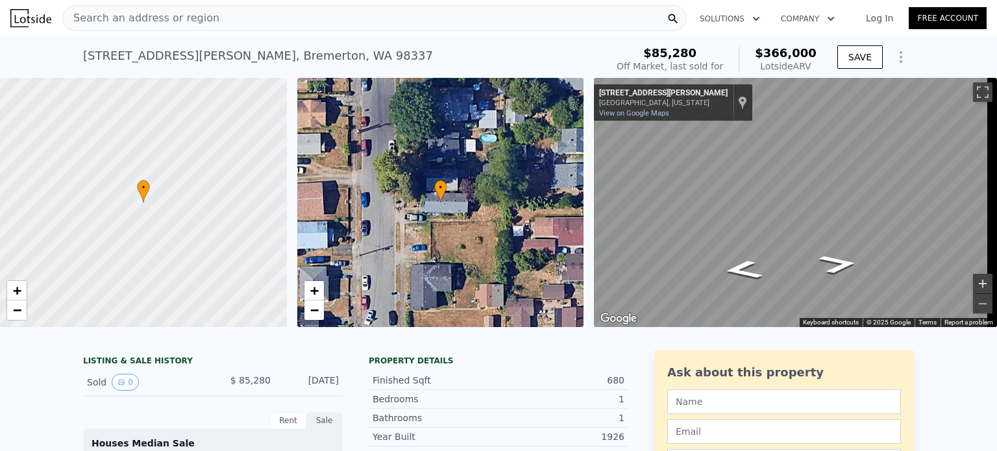
click at [976, 284] on button "Zoom in" at bounding box center [982, 283] width 19 height 19
click at [974, 286] on button "Zoom in" at bounding box center [982, 283] width 19 height 19
